Goal: Task Accomplishment & Management: Use online tool/utility

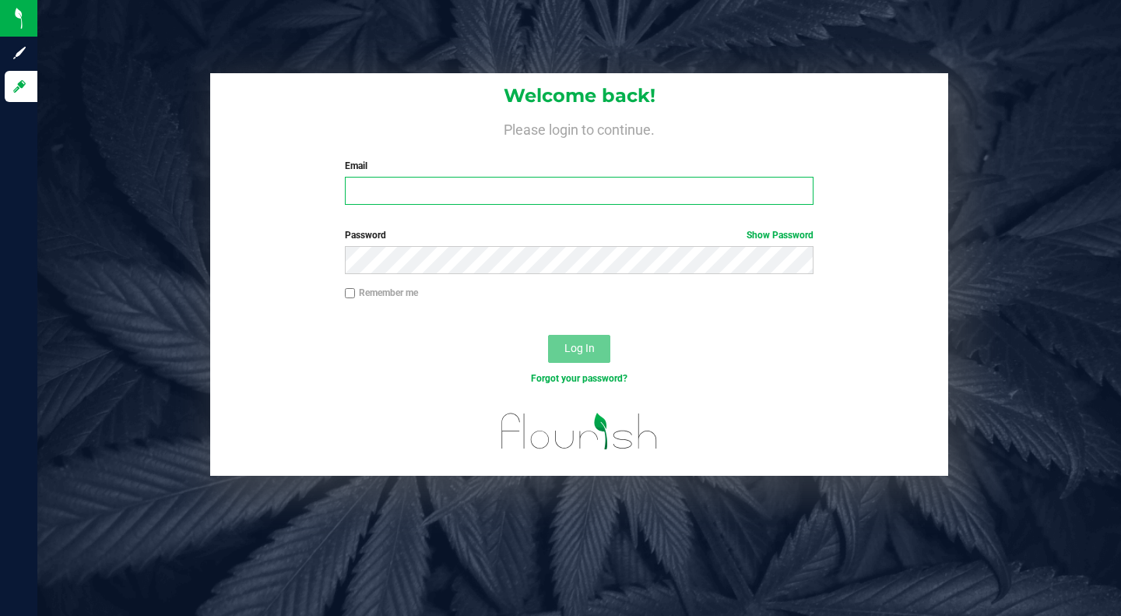
click at [508, 184] on input "Email" at bounding box center [579, 191] width 469 height 28
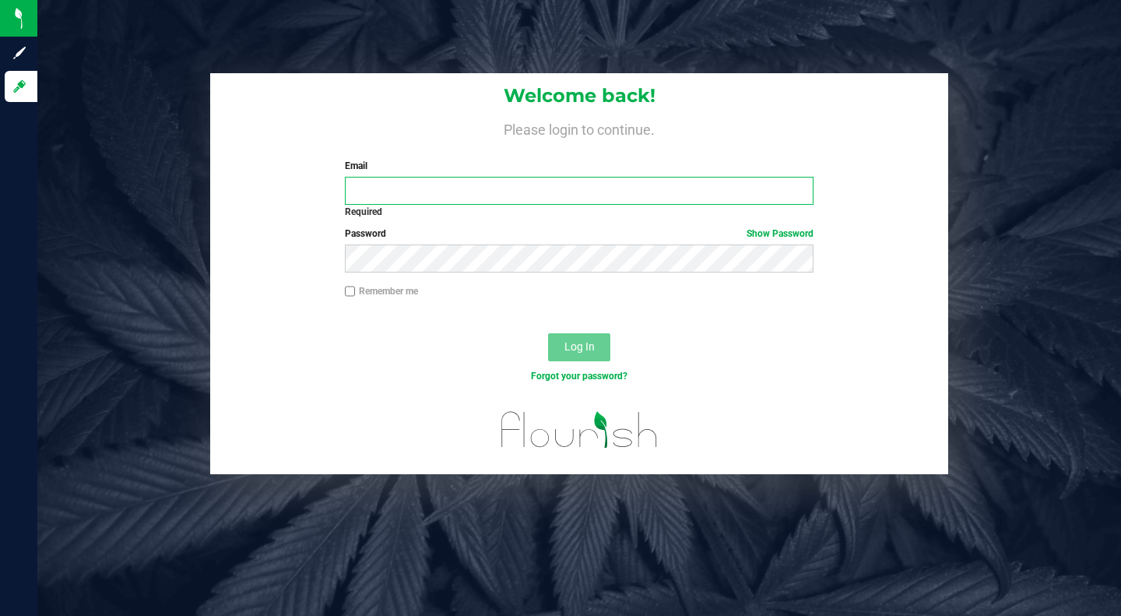
type input "[PERSON_NAME][EMAIL_ADDRESS][DOMAIN_NAME]"
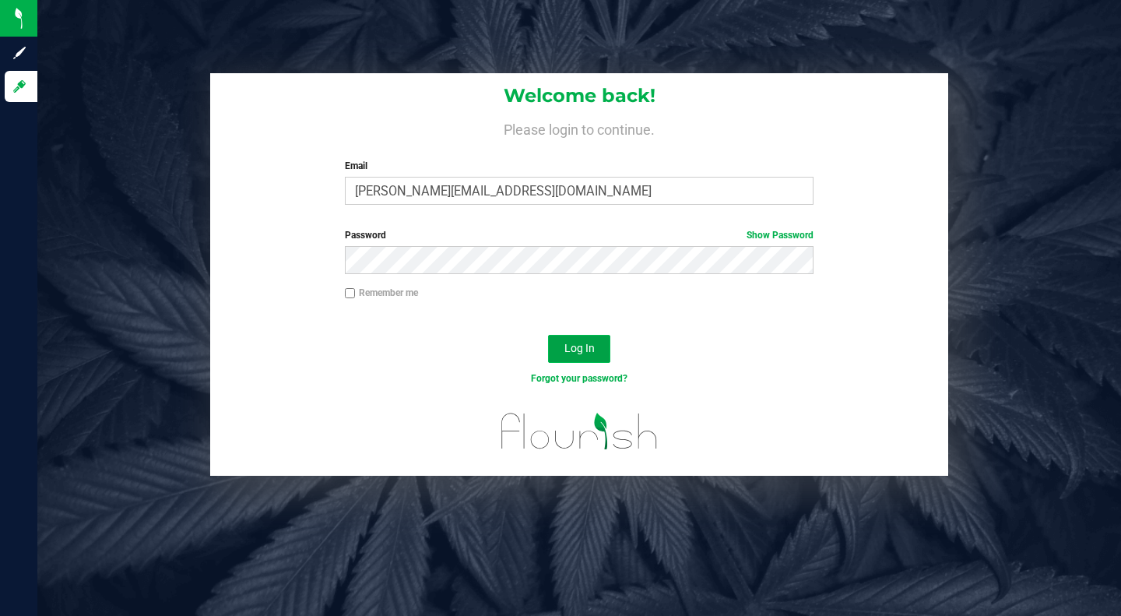
click at [573, 349] on span "Log In" at bounding box center [580, 348] width 30 height 12
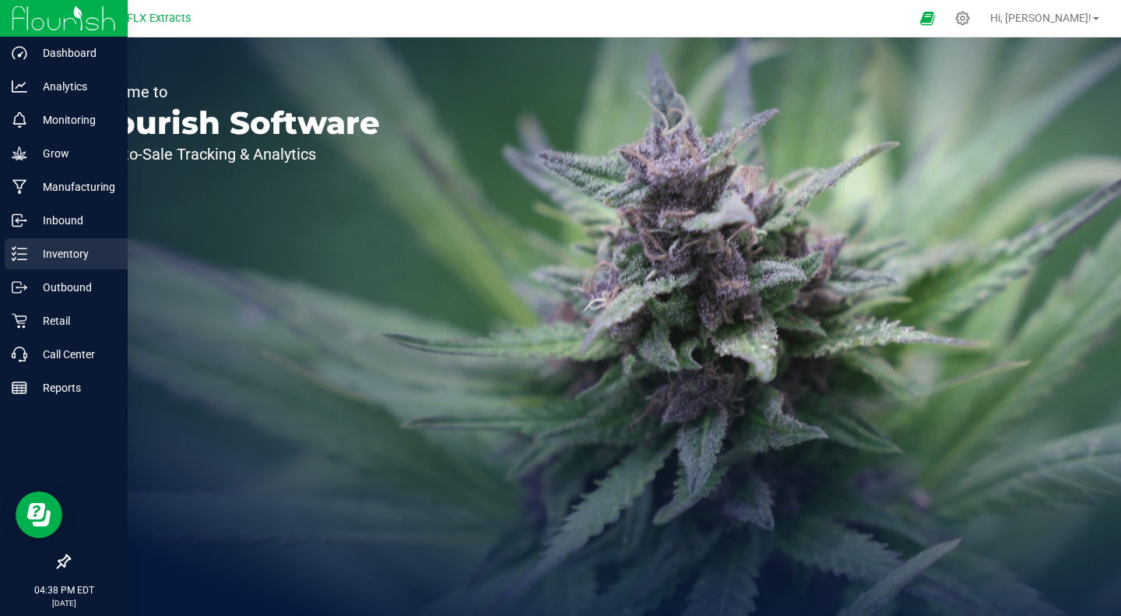
click at [50, 241] on div "Inventory" at bounding box center [66, 253] width 123 height 31
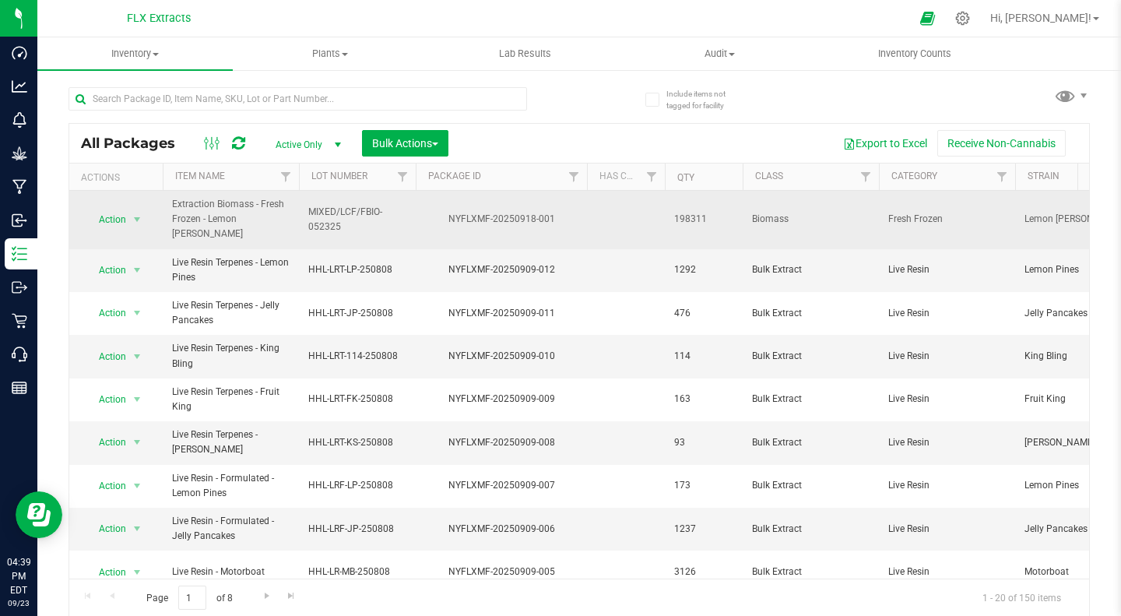
click at [132, 230] on td "Action Action Adjust qty Create package Edit attributes Global inventory Locate…" at bounding box center [115, 220] width 93 height 58
click at [134, 224] on span "select" at bounding box center [137, 219] width 12 height 12
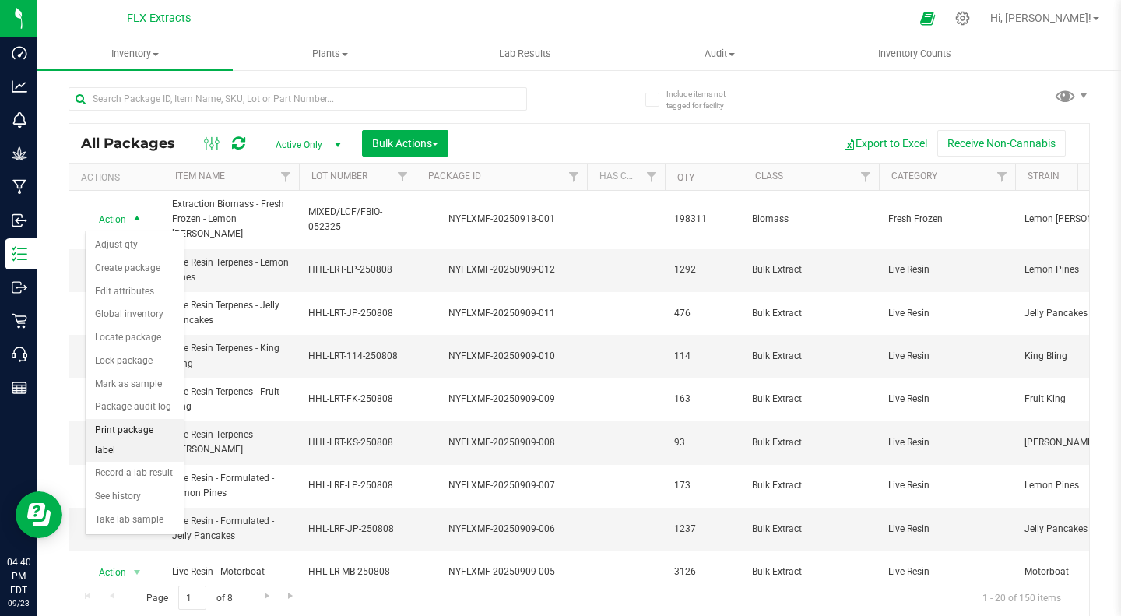
click at [139, 434] on li "Print package label" at bounding box center [135, 440] width 98 height 43
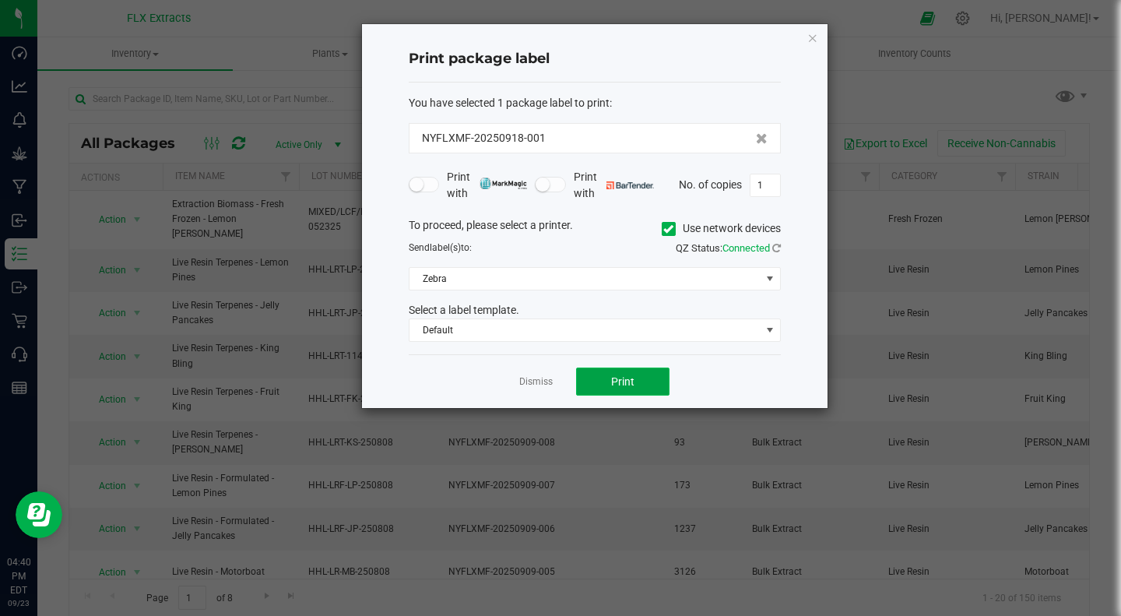
click at [604, 388] on button "Print" at bounding box center [622, 382] width 93 height 28
